Goal: Information Seeking & Learning: Check status

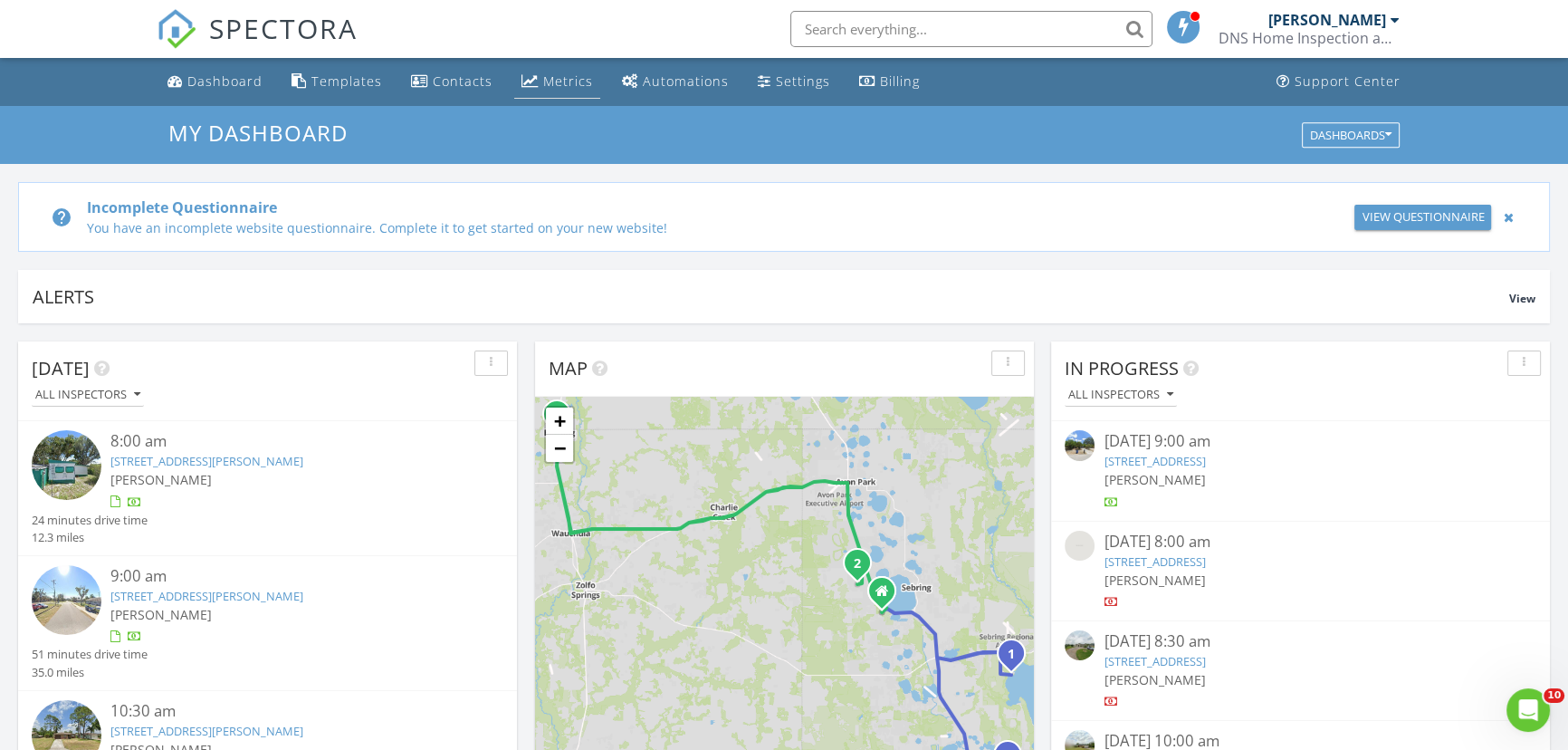
click at [550, 82] on div "Metrics" at bounding box center [568, 81] width 49 height 17
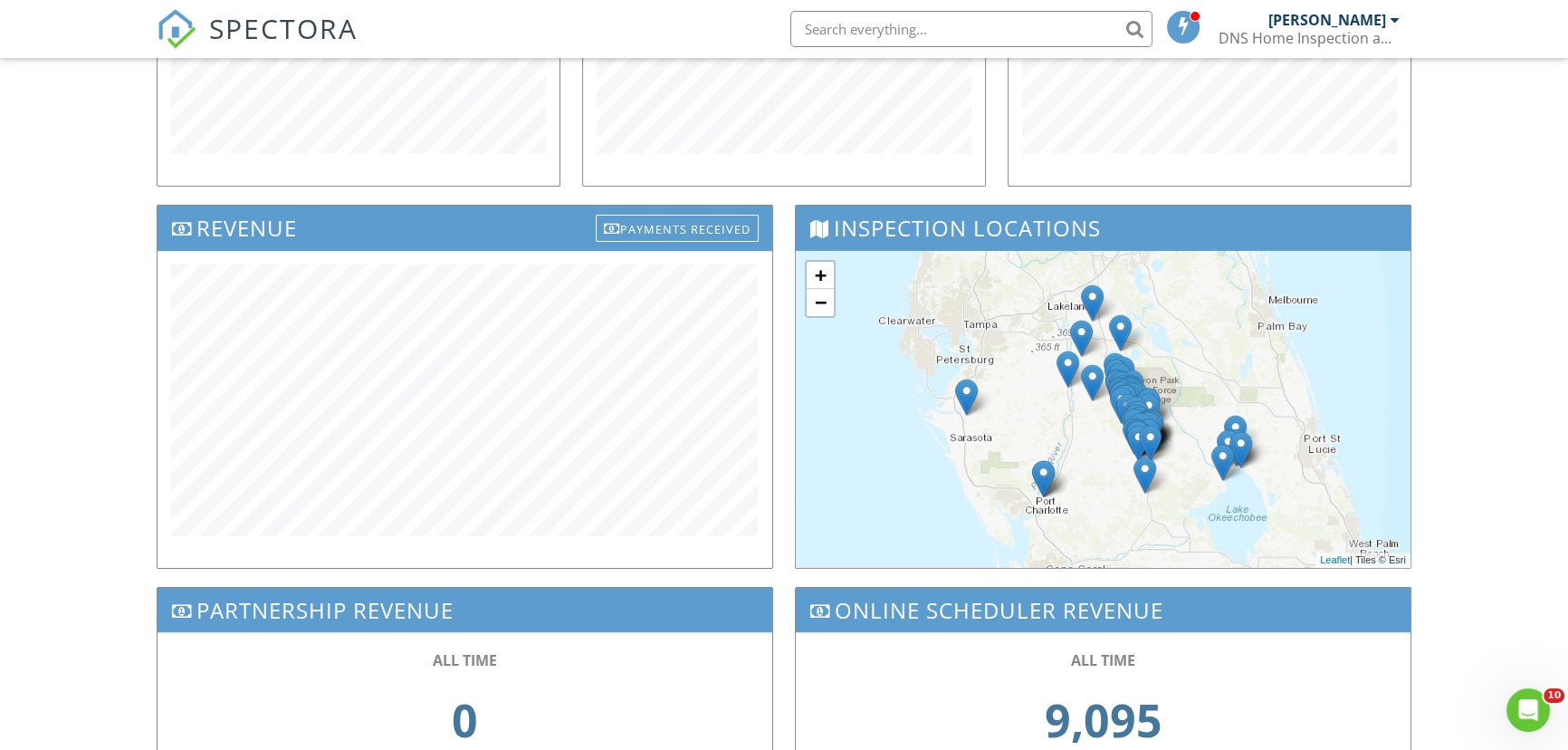
scroll to position [420, 0]
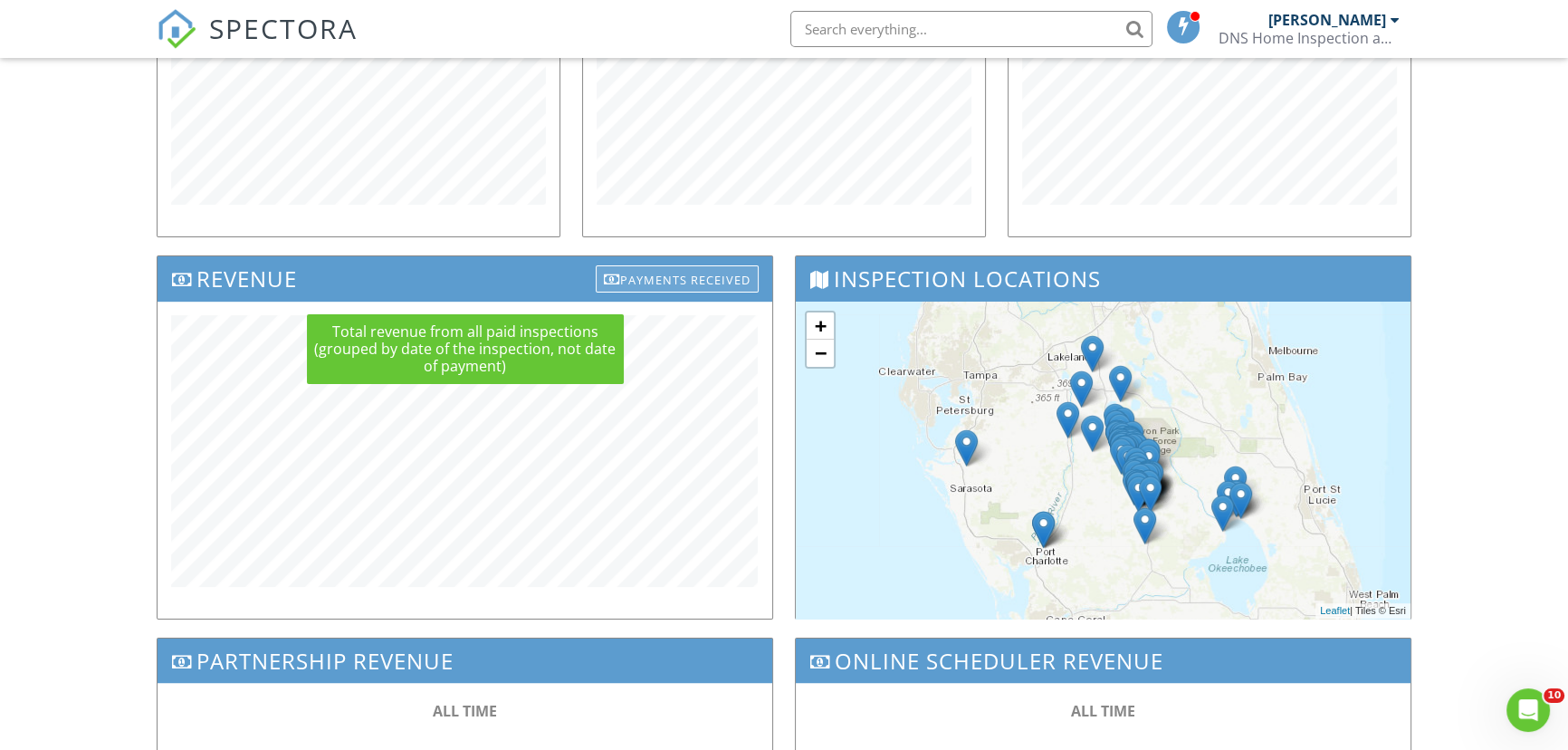
click at [633, 268] on div "Payments Received" at bounding box center [677, 279] width 163 height 27
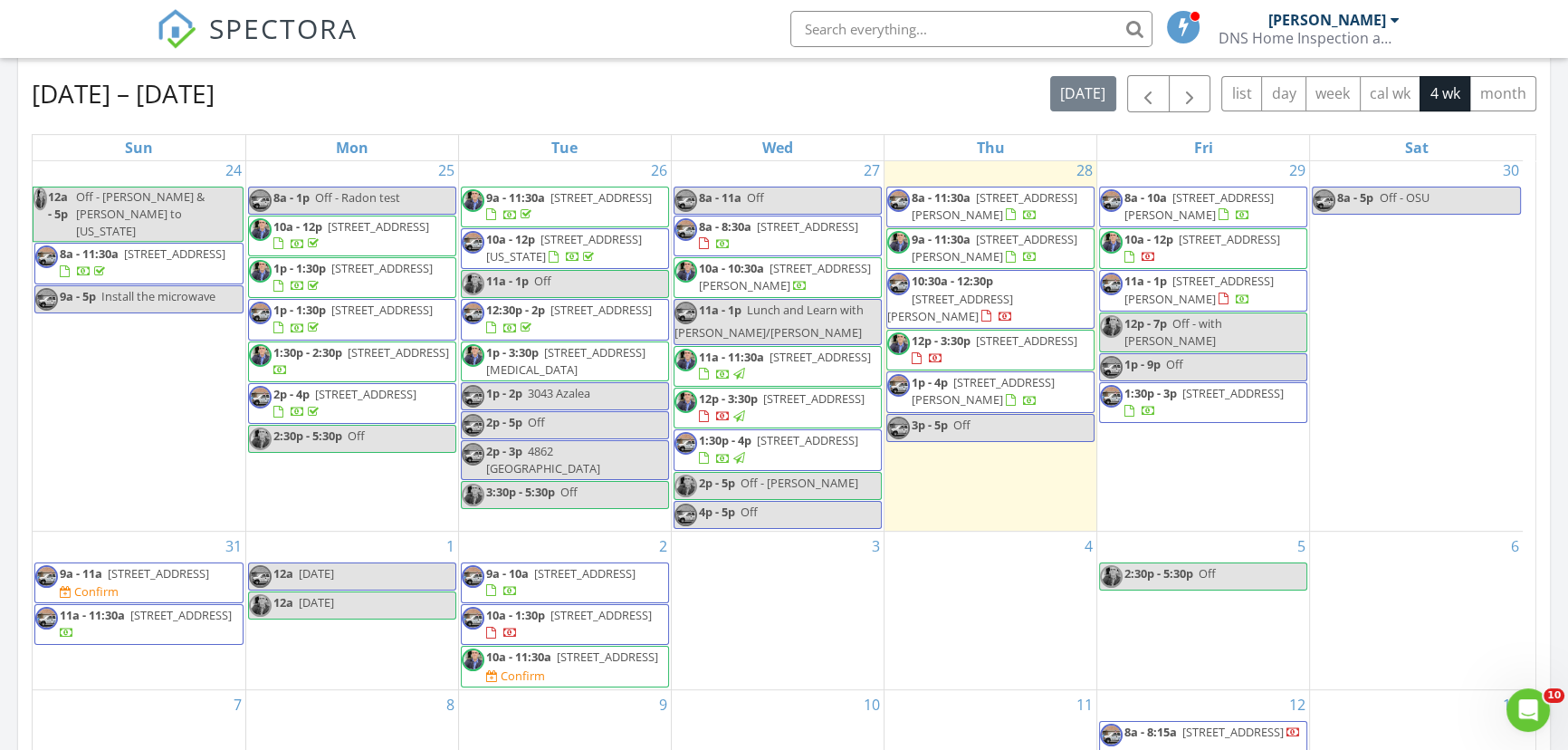
scroll to position [1097, 0]
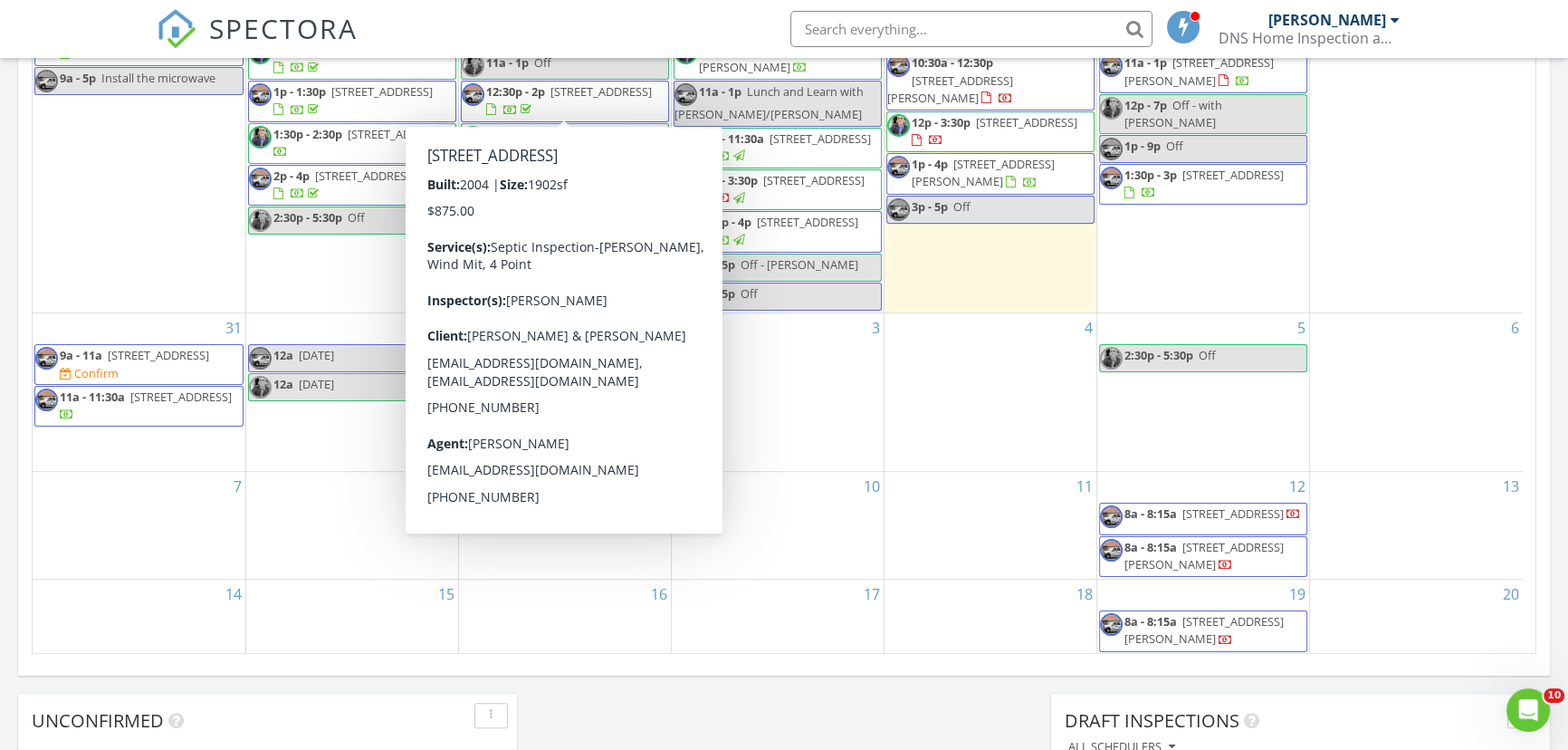
click at [799, 561] on div "10" at bounding box center [778, 525] width 212 height 107
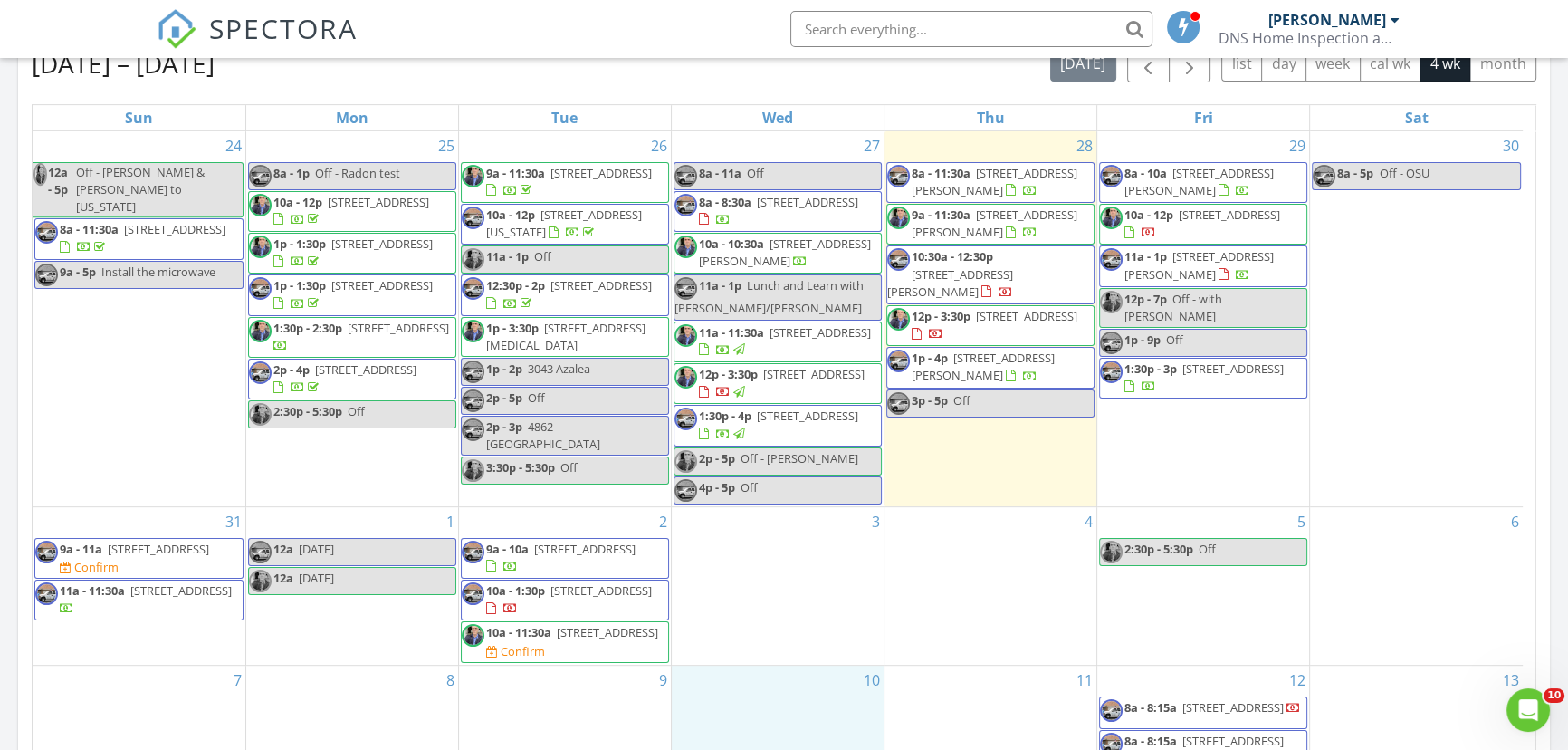
scroll to position [879, 0]
